Goal: Transaction & Acquisition: Book appointment/travel/reservation

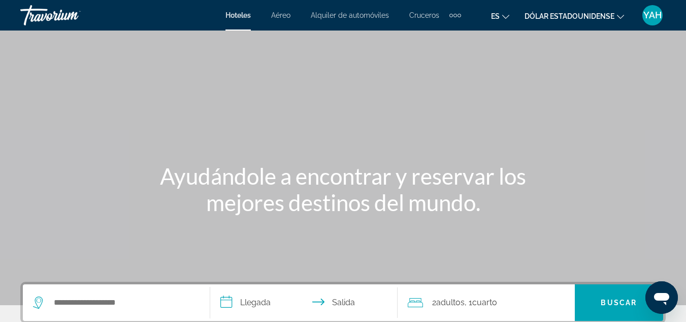
click at [456, 104] on div "Contenido principal" at bounding box center [343, 152] width 686 height 305
click at [603, 16] on font "Dólar estadounidense" at bounding box center [570, 16] width 90 height 8
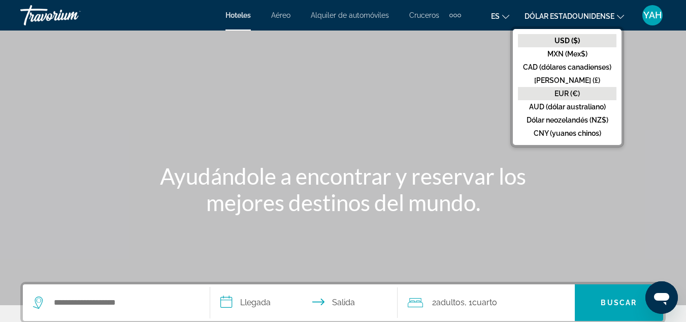
click at [580, 90] on button "EUR (€)" at bounding box center [567, 93] width 99 height 13
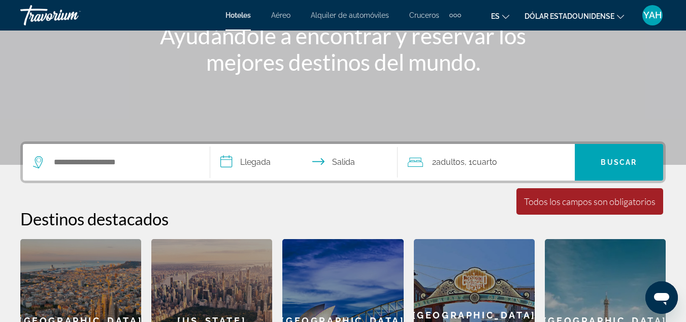
scroll to position [151, 0]
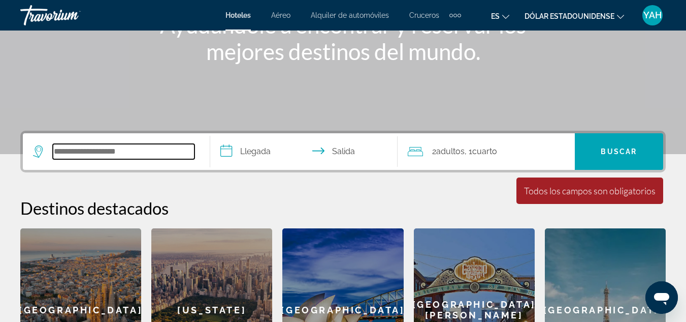
click at [120, 151] on input "Widget de búsqueda" at bounding box center [124, 151] width 142 height 15
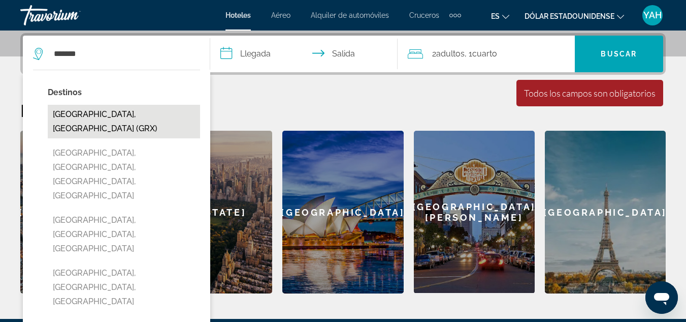
click at [120, 120] on button "[GEOGRAPHIC_DATA], [GEOGRAPHIC_DATA] (GRX)" at bounding box center [124, 122] width 152 height 34
type input "**********"
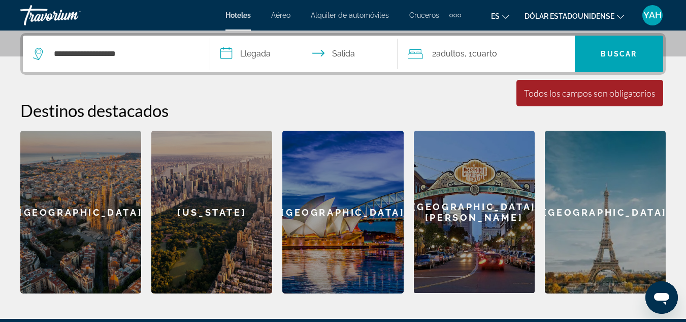
click at [258, 52] on input "**********" at bounding box center [306, 56] width 192 height 40
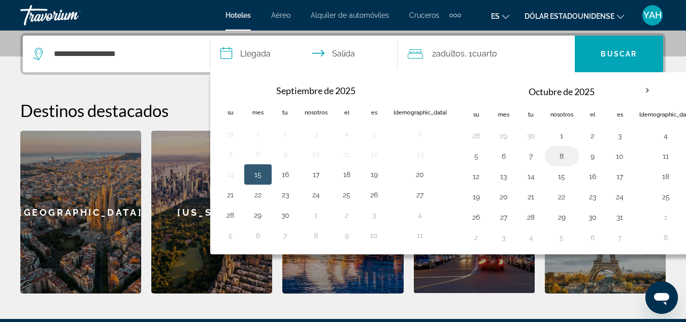
click at [551, 153] on button "8" at bounding box center [562, 156] width 23 height 14
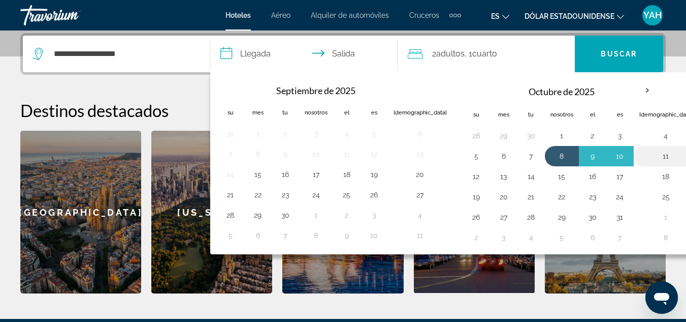
click at [640, 155] on button "11" at bounding box center [666, 156] width 53 height 14
type input "**********"
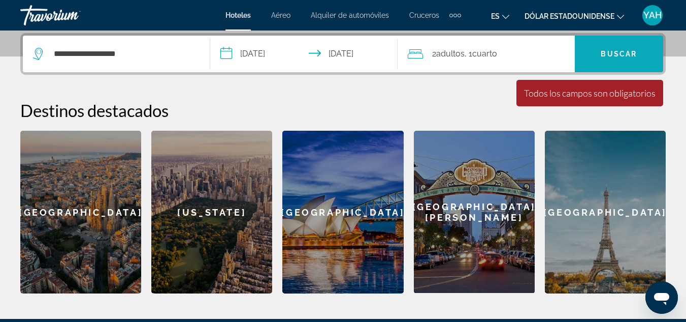
click at [631, 58] on span "Widget de búsqueda" at bounding box center [619, 54] width 88 height 24
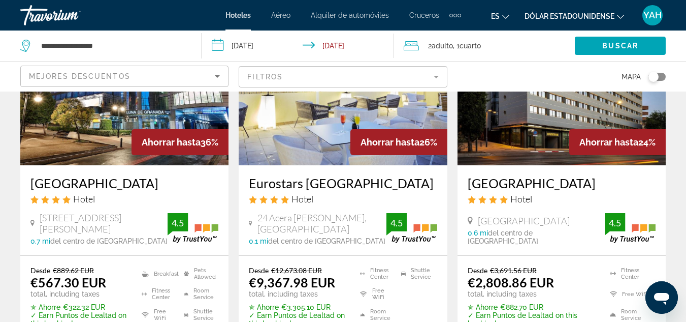
scroll to position [528, 0]
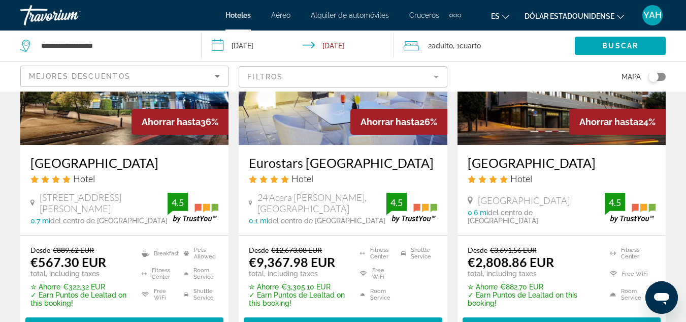
click at [219, 71] on icon "Sort by" at bounding box center [217, 76] width 12 height 12
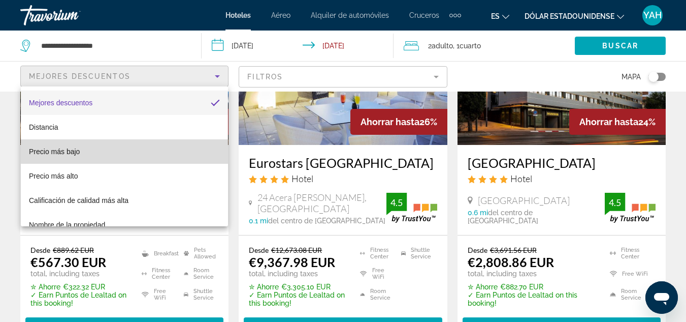
click at [175, 146] on mat-option "Precio más bajo" at bounding box center [124, 151] width 207 height 24
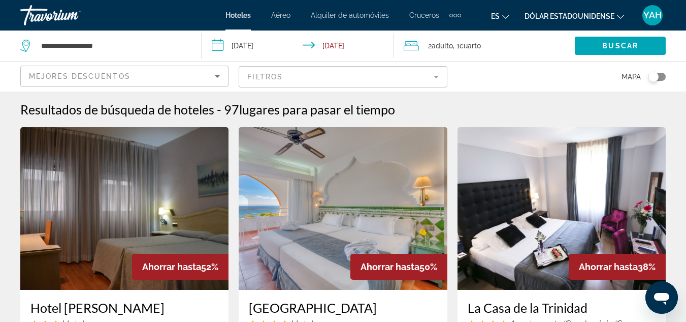
click at [265, 77] on mat-form-field "Filtros" at bounding box center [343, 76] width 208 height 21
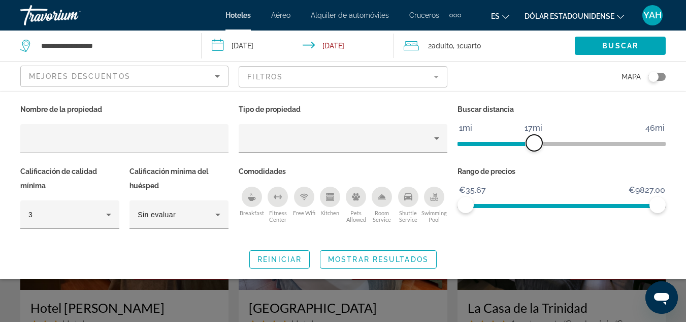
drag, startPoint x: 592, startPoint y: 143, endPoint x: 533, endPoint y: 145, distance: 59.0
click at [533, 145] on span "ngx-slider" at bounding box center [534, 143] width 16 height 16
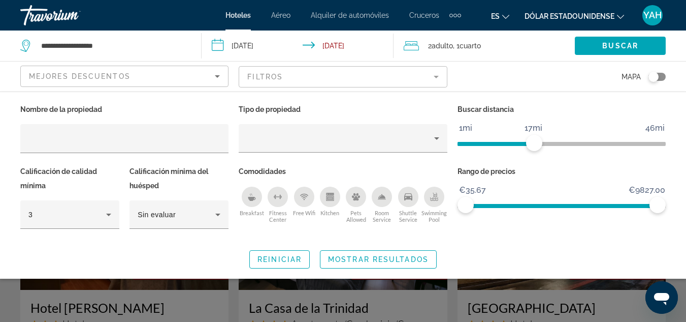
click at [595, 18] on font "Dólar estadounidense" at bounding box center [570, 16] width 90 height 8
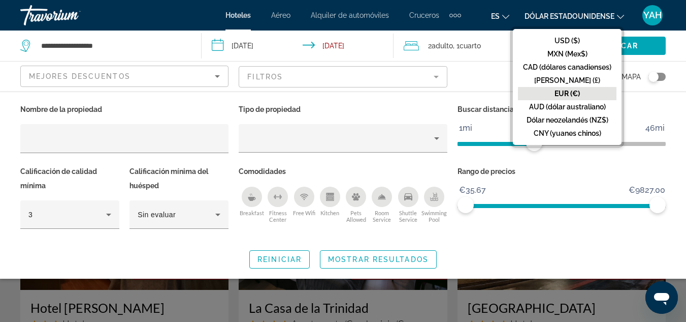
click at [571, 90] on font "EUR (€)" at bounding box center [567, 93] width 25 height 8
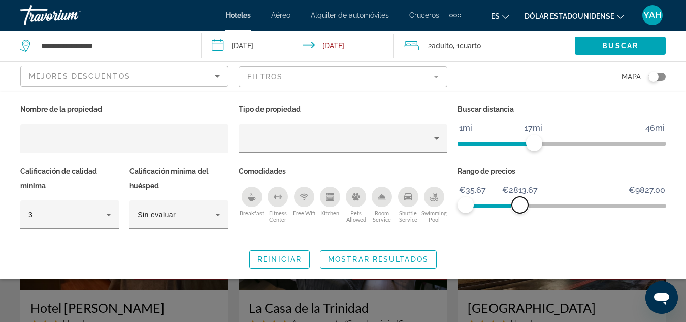
drag, startPoint x: 659, startPoint y: 203, endPoint x: 520, endPoint y: 201, distance: 138.7
click at [520, 201] on span "ngx-slider-max" at bounding box center [520, 205] width 16 height 16
click at [618, 49] on span "Buscar" at bounding box center [621, 46] width 36 height 8
click at [620, 45] on span "Buscar" at bounding box center [621, 46] width 36 height 8
click at [391, 257] on span "Mostrar resultados" at bounding box center [378, 259] width 101 height 8
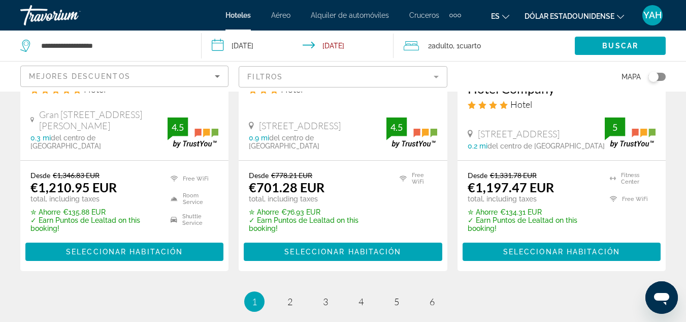
scroll to position [1432, 0]
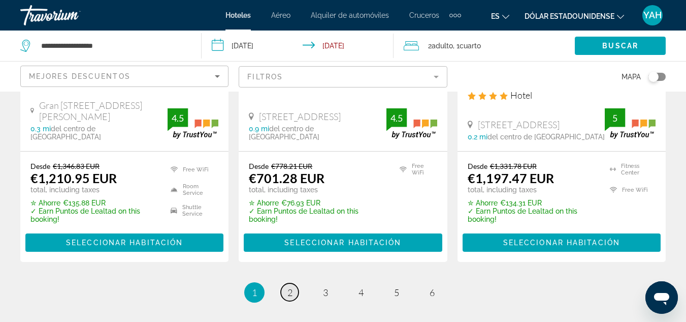
click at [290, 287] on span "2" at bounding box center [290, 292] width 5 height 11
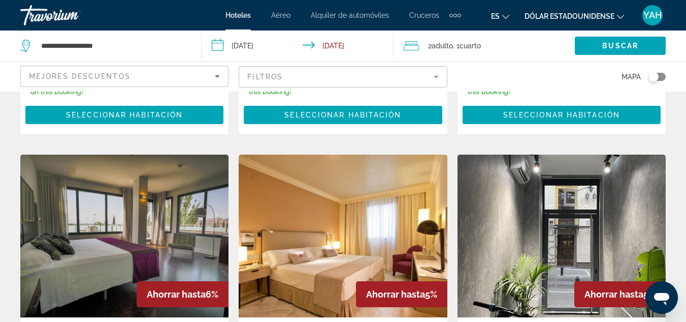
scroll to position [386, 0]
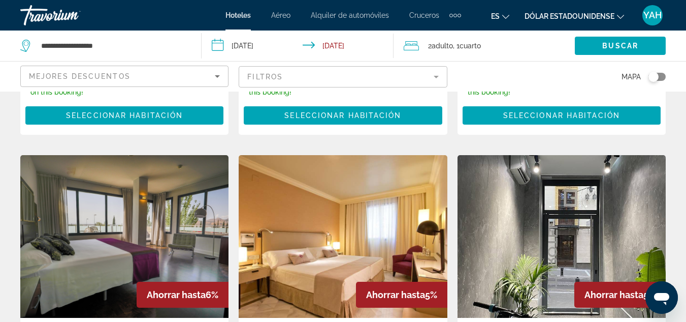
click at [555, 252] on img "Contenido principal" at bounding box center [562, 236] width 208 height 163
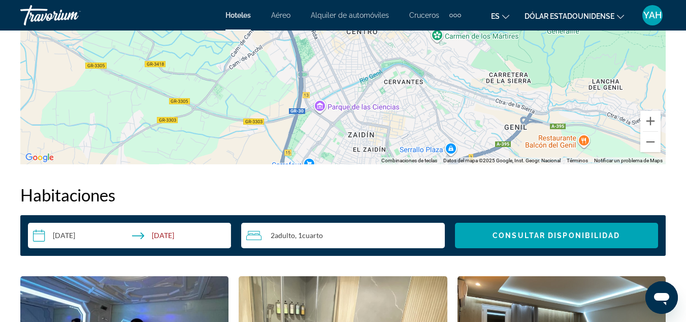
scroll to position [1382, 0]
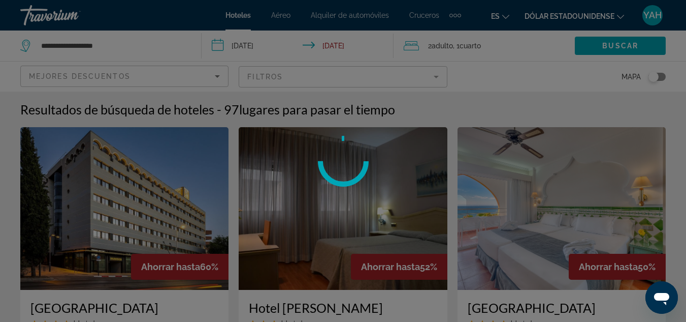
click at [554, 15] on div "**********" at bounding box center [343, 161] width 686 height 322
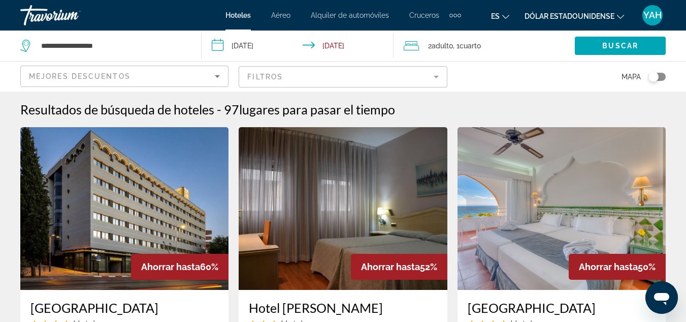
click at [554, 15] on font "Dólar estadounidense" at bounding box center [570, 16] width 90 height 8
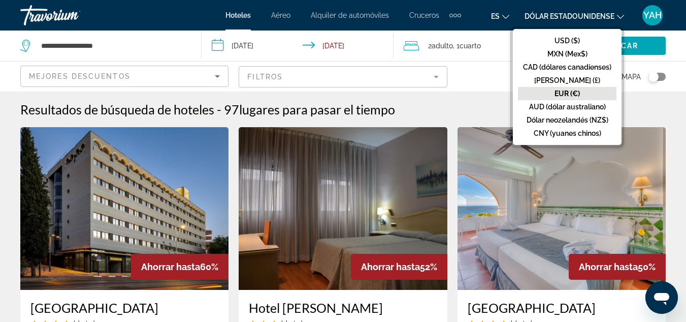
click at [559, 93] on font "EUR (€)" at bounding box center [567, 93] width 25 height 8
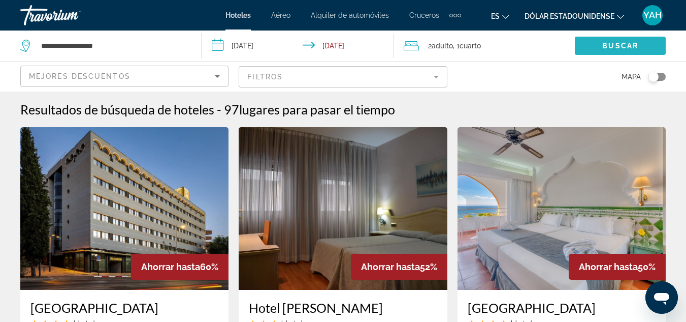
click at [614, 39] on span "Search widget" at bounding box center [620, 46] width 91 height 24
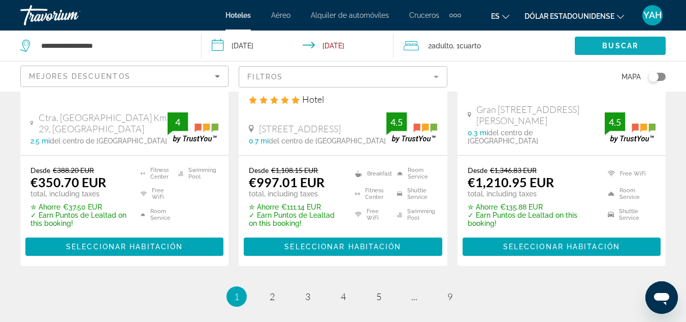
scroll to position [1504, 0]
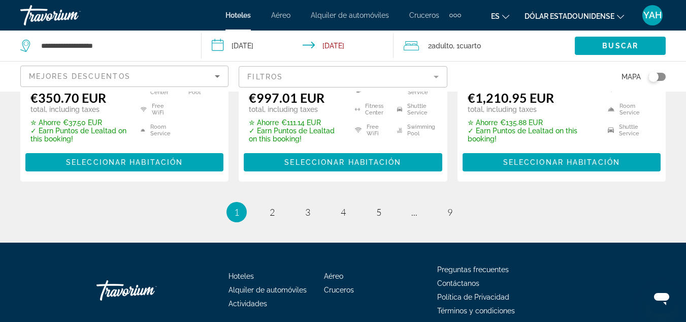
click at [425, 78] on mat-form-field "Filtros" at bounding box center [343, 76] width 208 height 21
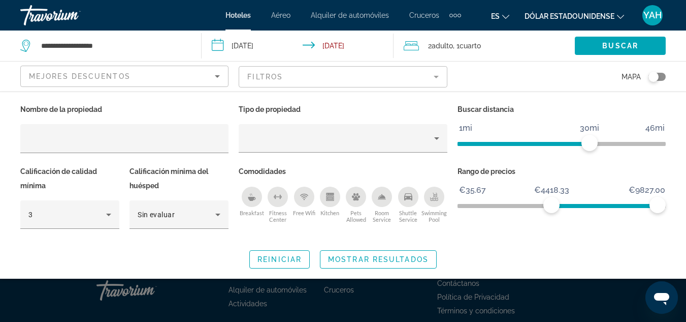
click at [552, 206] on span "ngx-slider" at bounding box center [605, 206] width 106 height 4
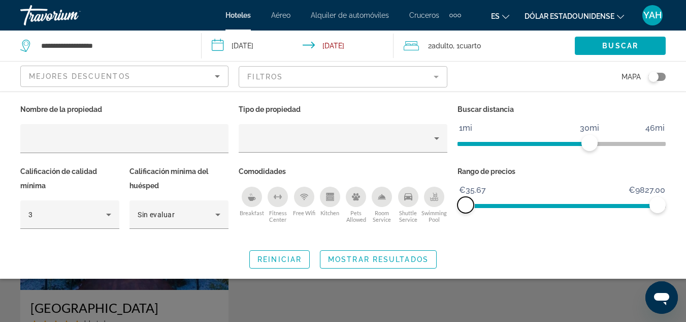
drag, startPoint x: 548, startPoint y: 204, endPoint x: 451, endPoint y: 208, distance: 97.1
click at [451, 208] on div "Nombre de la propiedad Tipo de propiedad Buscar distancia 1mi 46mi 30mi Calific…" at bounding box center [343, 171] width 656 height 138
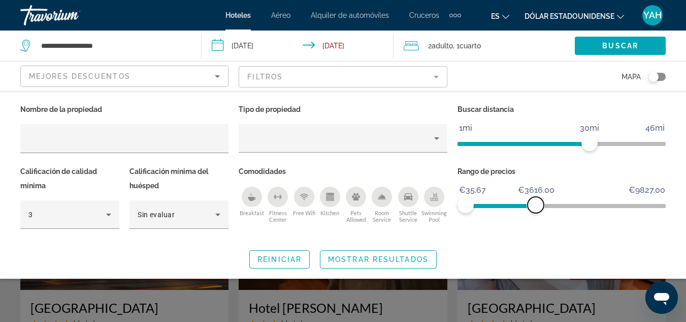
drag, startPoint x: 660, startPoint y: 204, endPoint x: 536, endPoint y: 211, distance: 124.2
click at [536, 211] on span "ngx-slider-max" at bounding box center [536, 205] width 16 height 16
drag, startPoint x: 586, startPoint y: 142, endPoint x: 559, endPoint y: 144, distance: 27.0
click at [559, 144] on span "ngx-slider" at bounding box center [560, 143] width 16 height 16
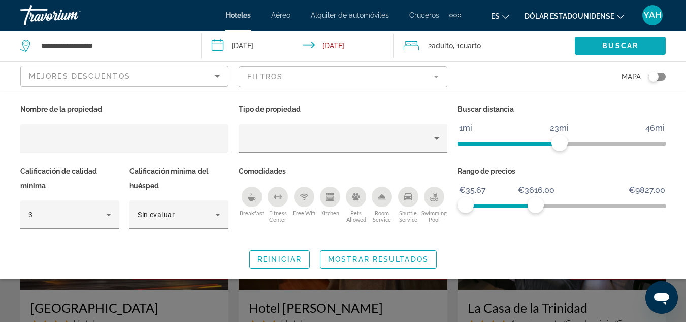
click at [612, 45] on span "Buscar" at bounding box center [621, 46] width 36 height 8
click at [348, 257] on span "Mostrar resultados" at bounding box center [378, 259] width 101 height 8
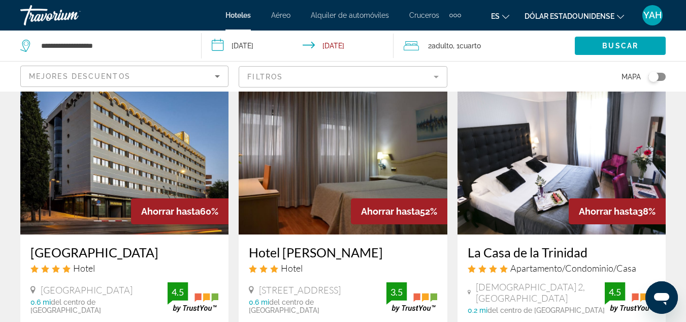
scroll to position [122, 0]
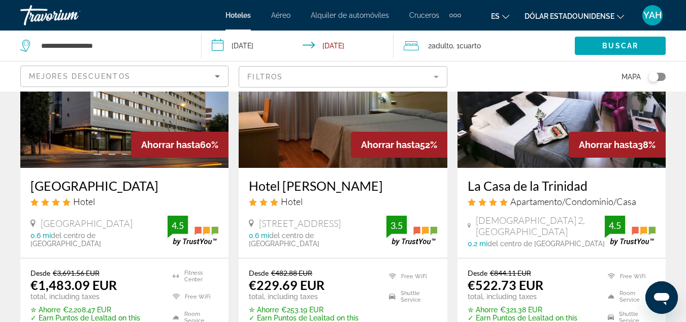
click at [429, 76] on mat-form-field "Filtros" at bounding box center [343, 76] width 208 height 21
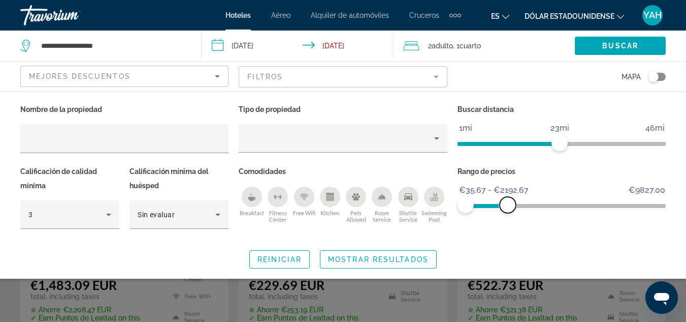
drag, startPoint x: 532, startPoint y: 201, endPoint x: 508, endPoint y: 208, distance: 25.3
click at [508, 208] on span "ngx-slider-max" at bounding box center [508, 205] width 16 height 16
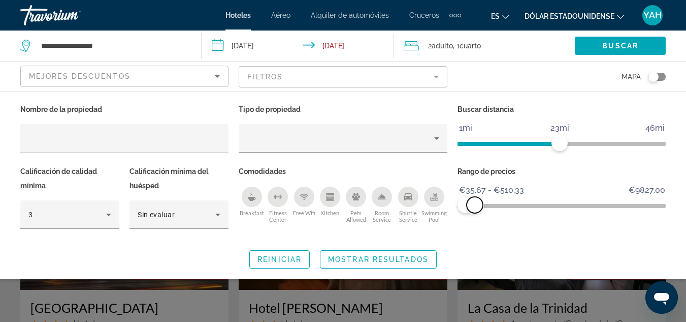
drag, startPoint x: 508, startPoint y: 208, endPoint x: 476, endPoint y: 210, distance: 32.6
click at [476, 210] on span "ngx-slider-max" at bounding box center [475, 205] width 16 height 16
click at [411, 259] on span "Mostrar resultados" at bounding box center [378, 259] width 101 height 8
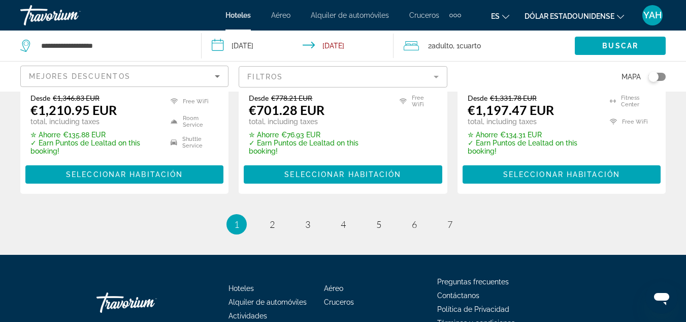
scroll to position [1524, 0]
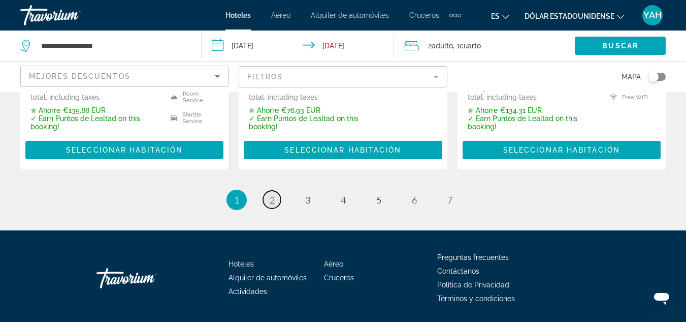
click at [273, 194] on span "2" at bounding box center [272, 199] width 5 height 11
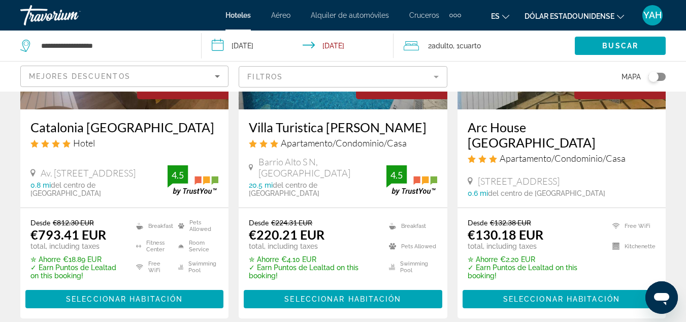
scroll to position [1484, 0]
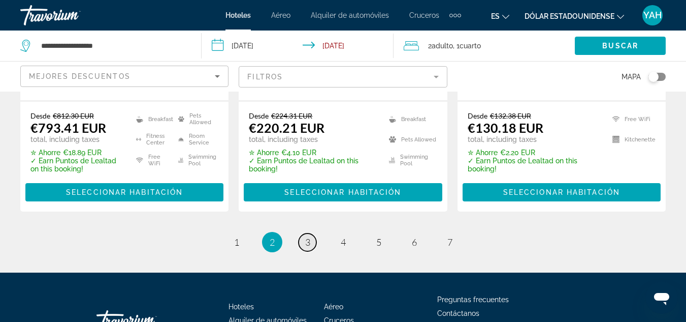
click at [308, 236] on span "3" at bounding box center [307, 241] width 5 height 11
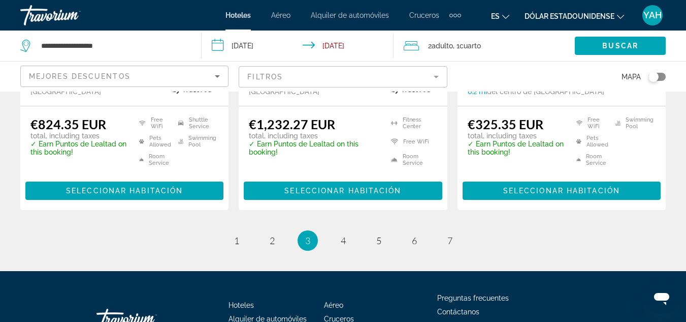
scroll to position [1494, 0]
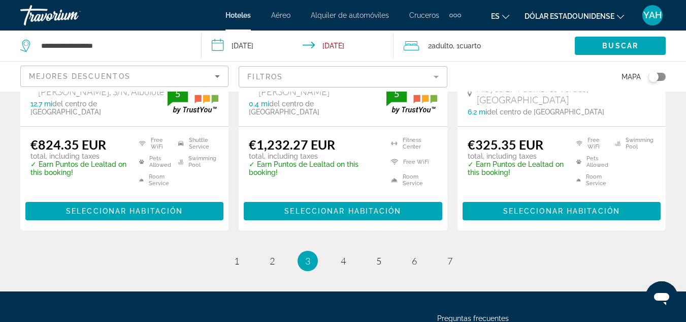
click at [390, 74] on mat-form-field "Filtros" at bounding box center [343, 76] width 208 height 21
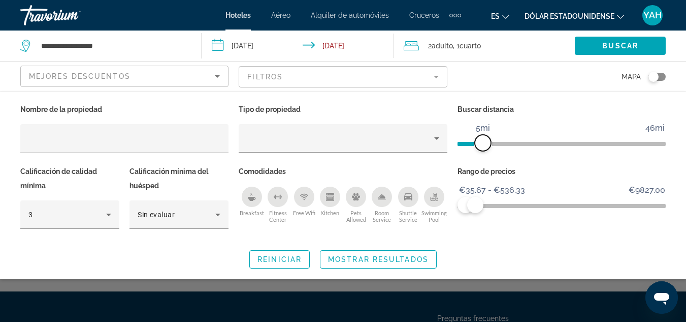
drag, startPoint x: 560, startPoint y: 143, endPoint x: 482, endPoint y: 149, distance: 78.4
click at [482, 149] on span "ngx-slider" at bounding box center [483, 143] width 16 height 16
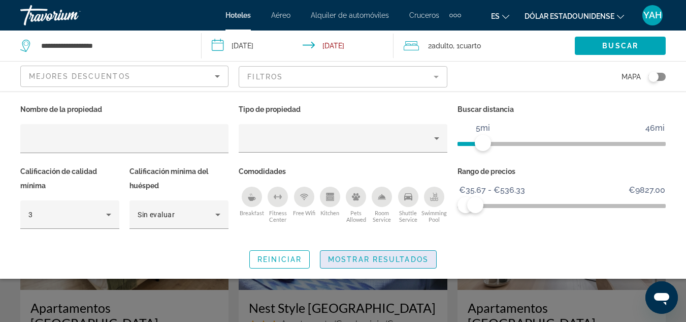
click at [385, 257] on span "Mostrar resultados" at bounding box center [378, 259] width 101 height 8
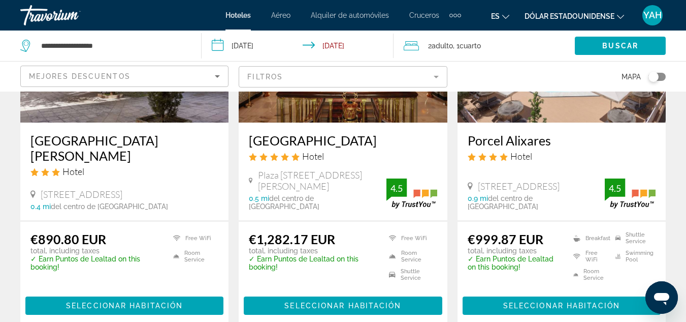
scroll to position [1402, 0]
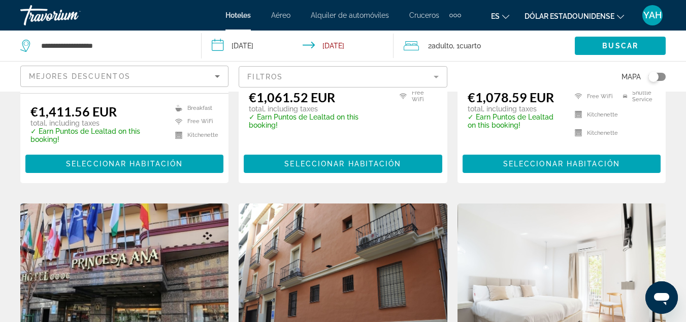
scroll to position [264, 0]
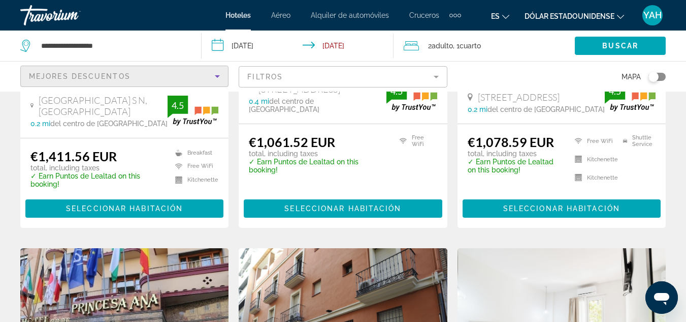
click at [219, 77] on icon "Sort by" at bounding box center [217, 76] width 12 height 12
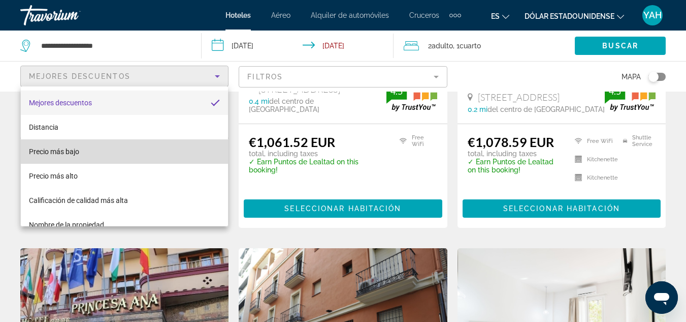
click at [207, 141] on mat-option "Precio más bajo" at bounding box center [124, 151] width 207 height 24
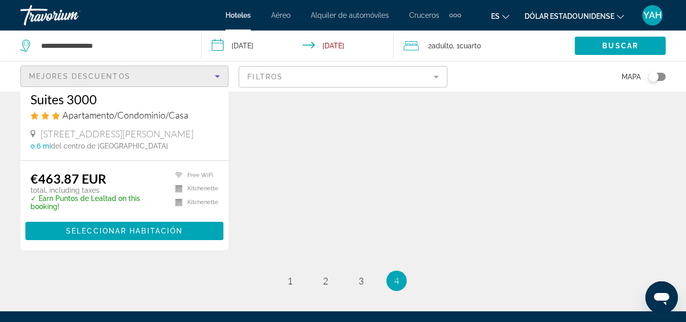
scroll to position [1401, 0]
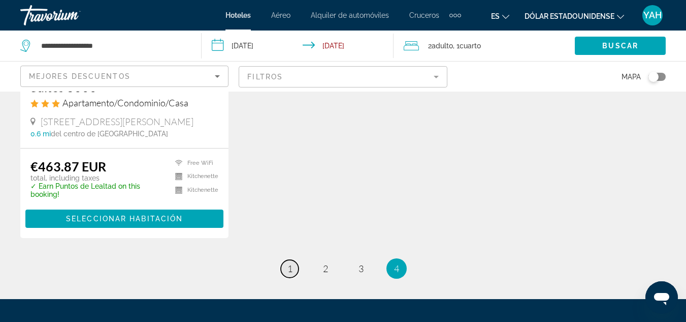
click at [292, 263] on span "1" at bounding box center [290, 268] width 5 height 11
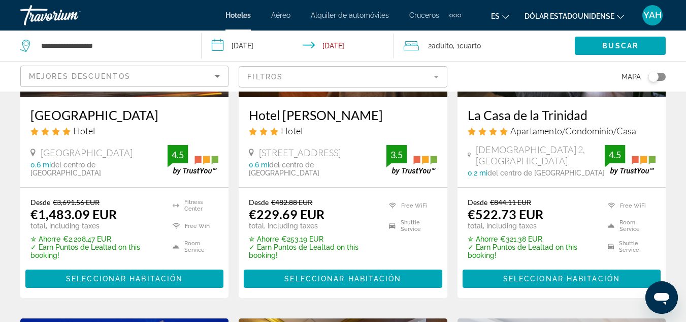
scroll to position [202, 0]
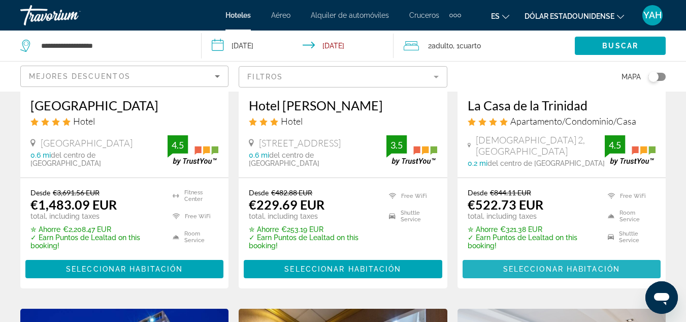
click at [567, 267] on span "Seleccionar habitación" at bounding box center [561, 269] width 117 height 8
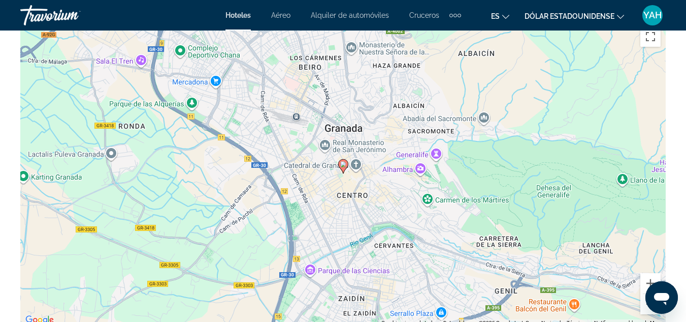
scroll to position [1179, 0]
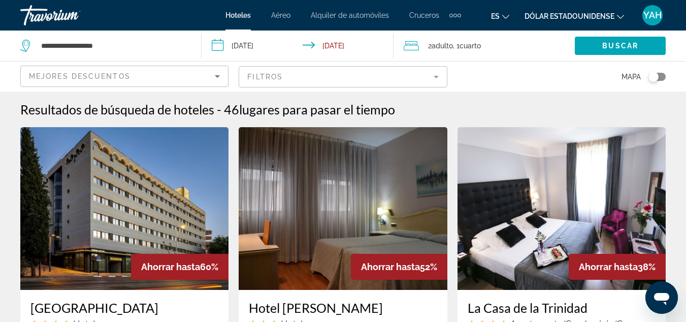
click at [569, 194] on img "Contenido principal" at bounding box center [562, 208] width 208 height 163
